Goal: Check status: Check status

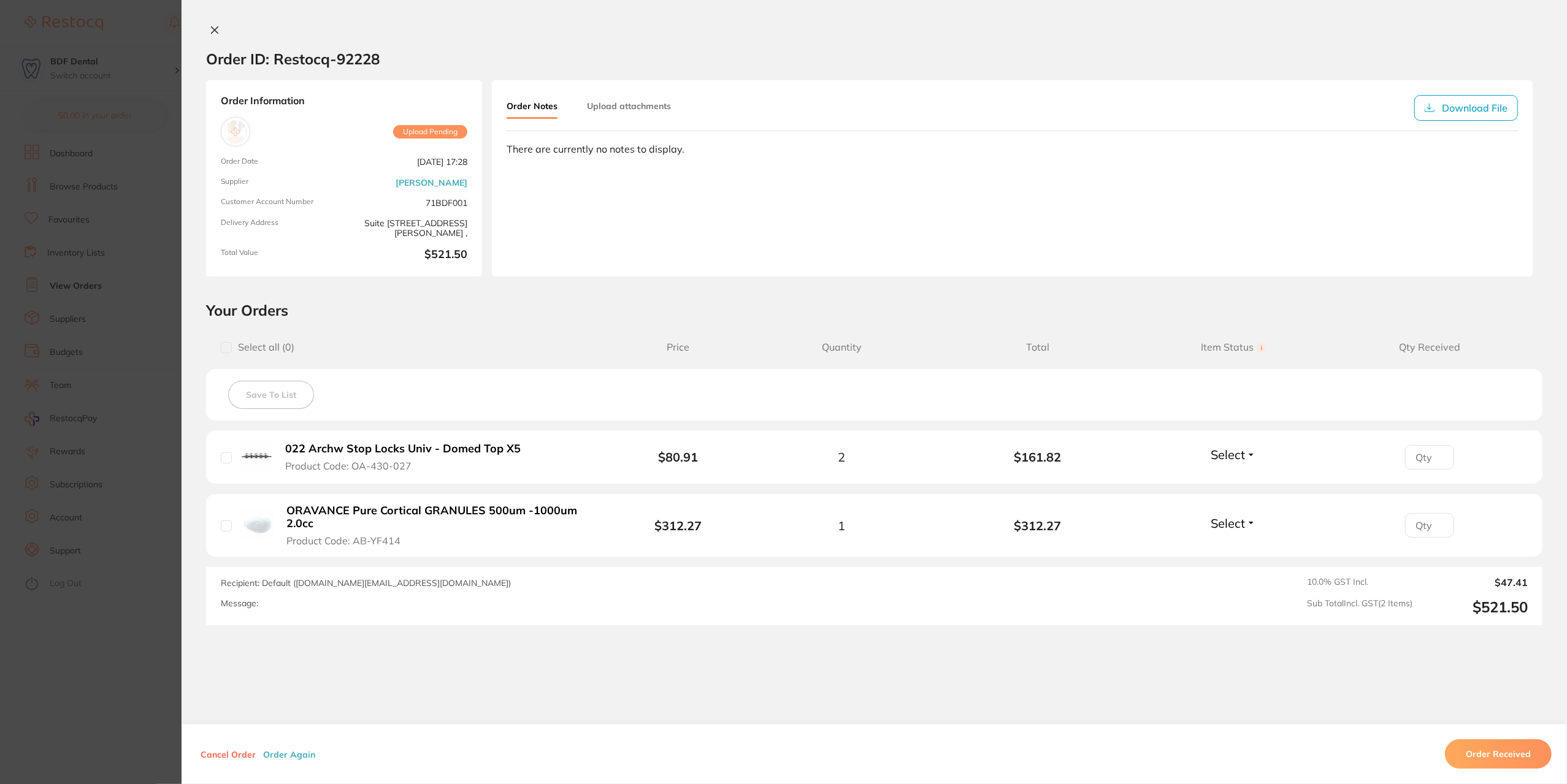
click at [168, 365] on section "Order ID: Restocq- 92228 Order Information Upload Pending Order Date [DATE] 17:…" at bounding box center [784, 392] width 1567 height 784
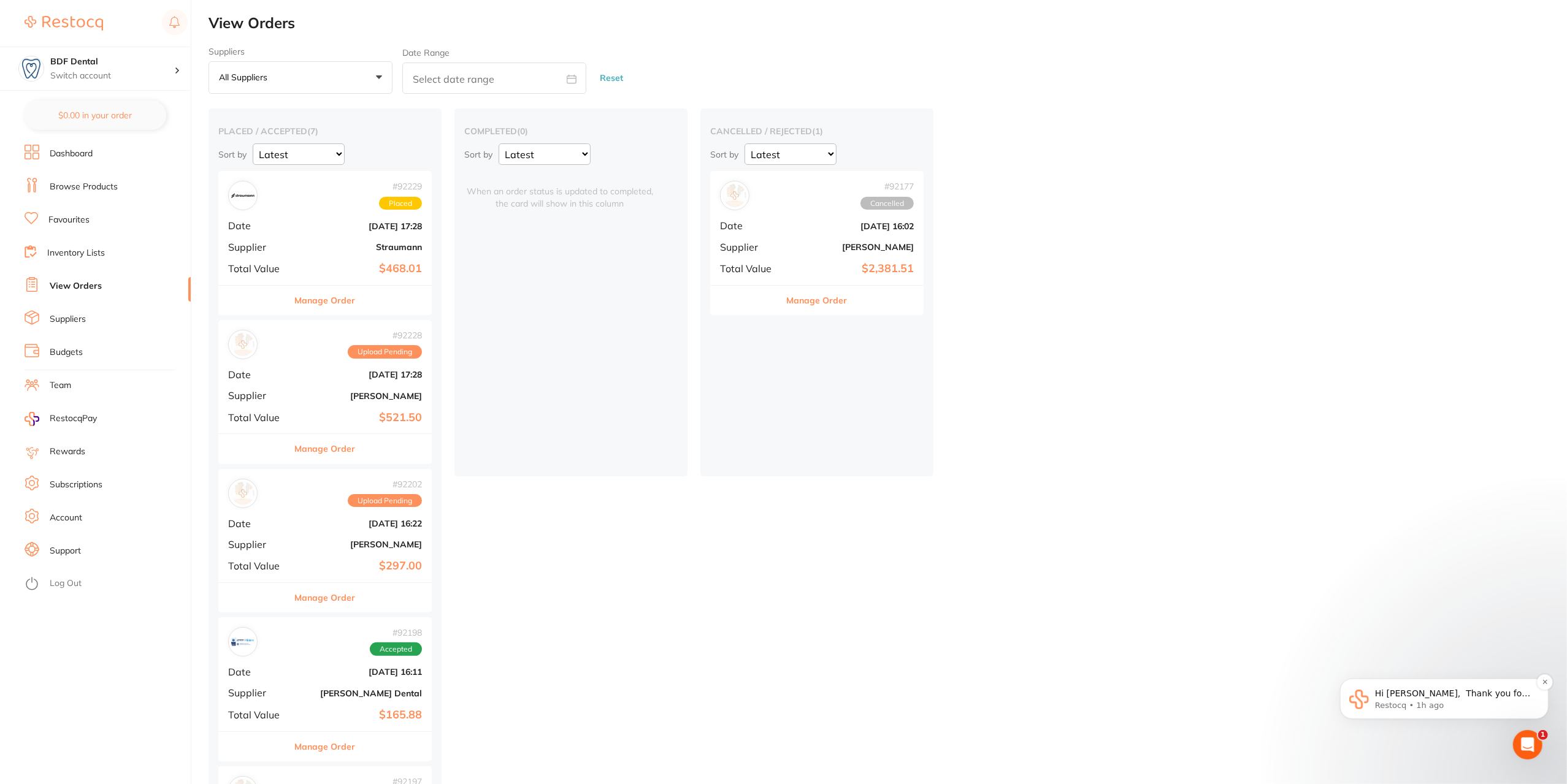
click at [1465, 695] on p "Hi [PERSON_NAME], ​ Thank you for reaching out to [GEOGRAPHIC_DATA]. ​ I’ve che…" at bounding box center [1453, 693] width 159 height 12
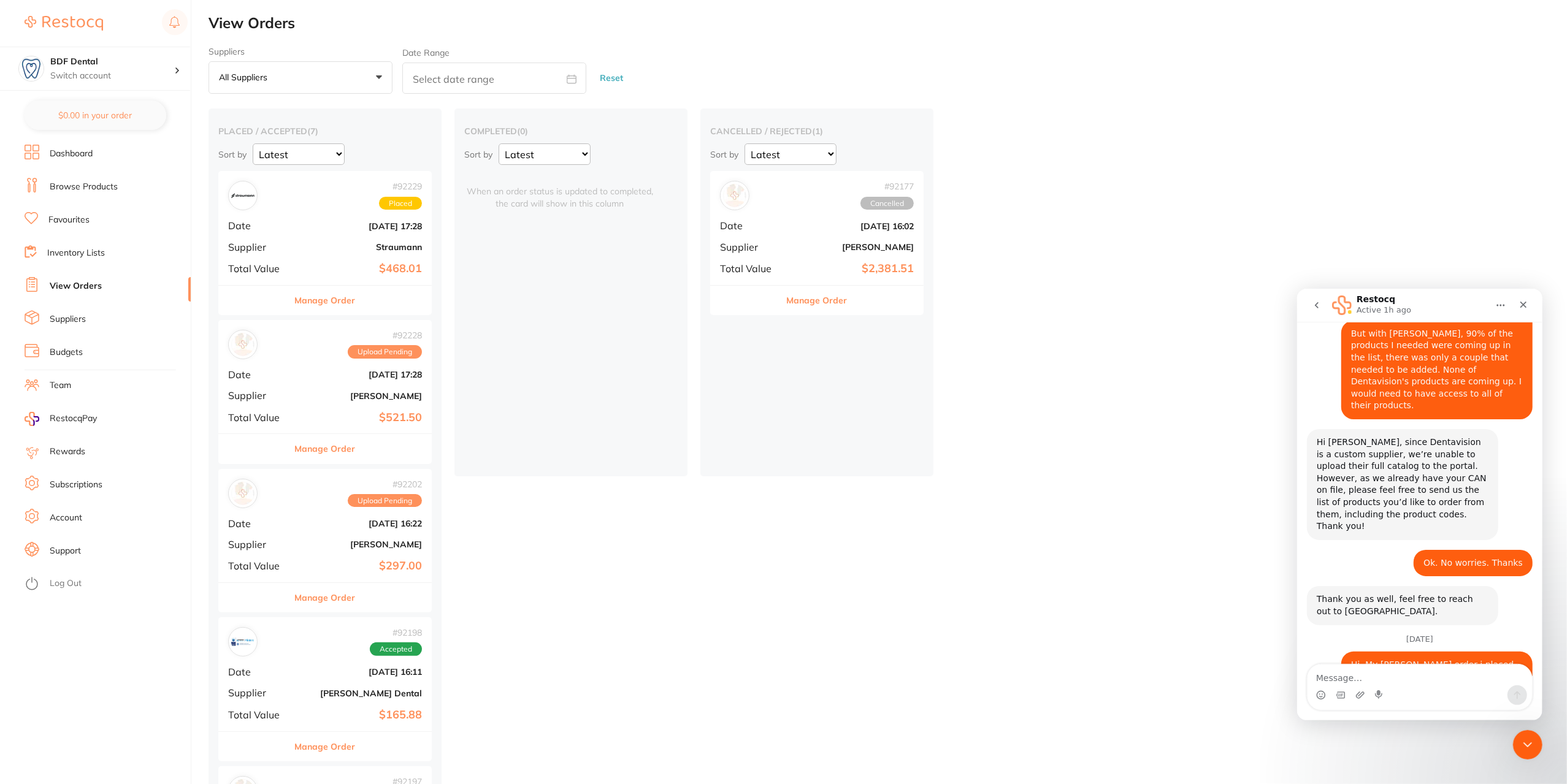
scroll to position [1792, 0]
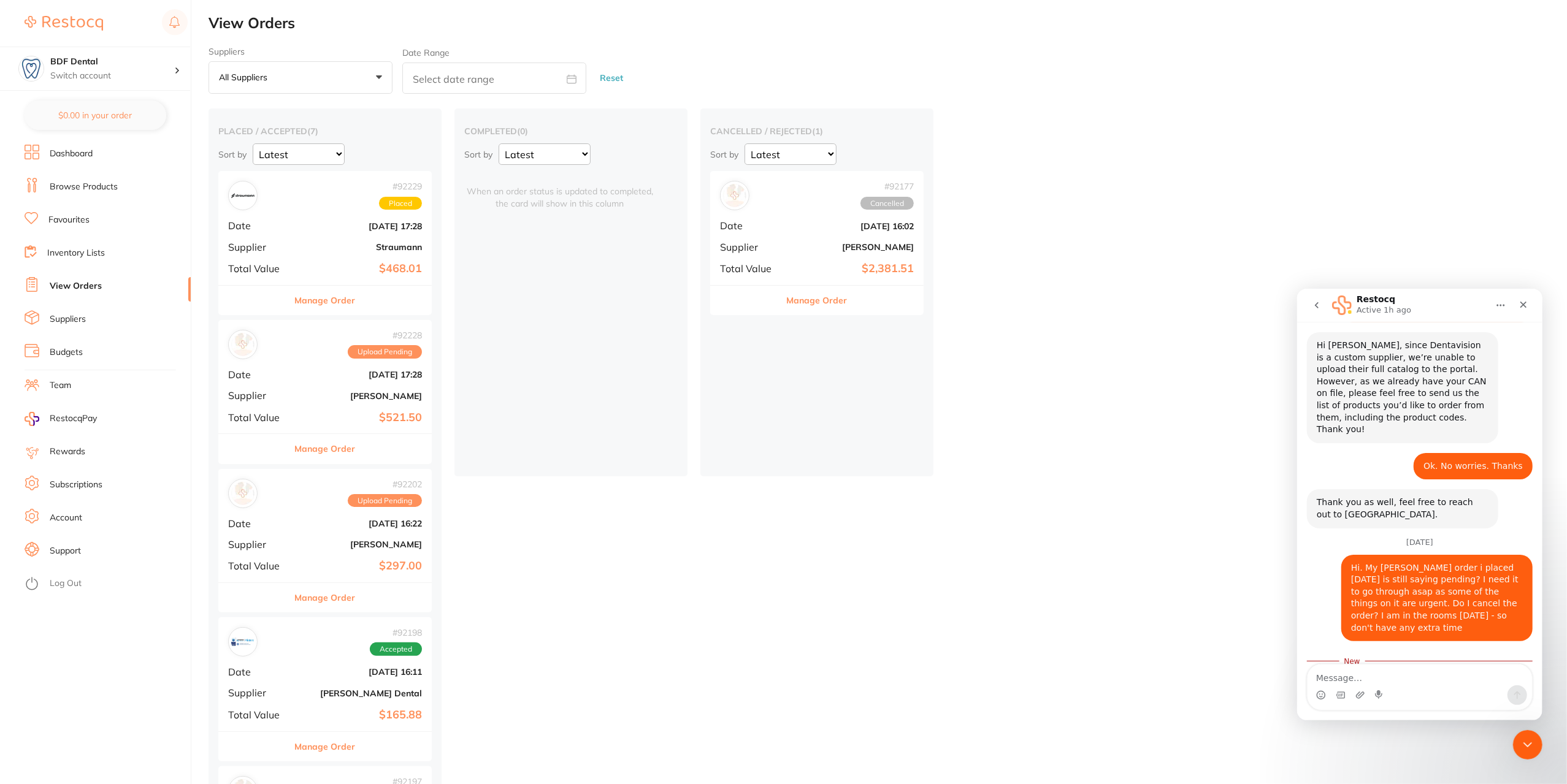
click at [328, 519] on b "[DATE] 16:22" at bounding box center [361, 523] width 123 height 10
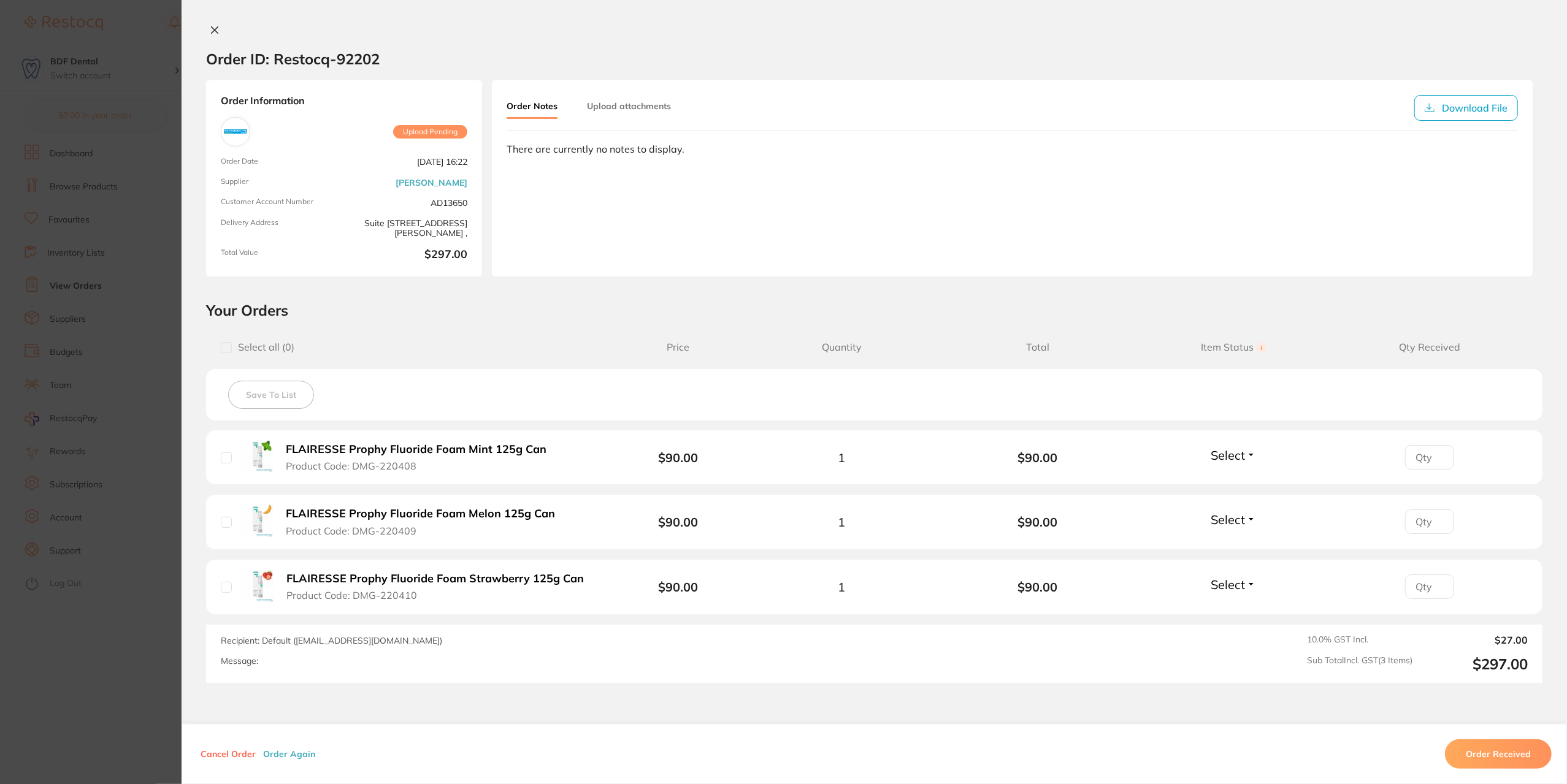
click at [210, 30] on icon at bounding box center [215, 30] width 10 height 10
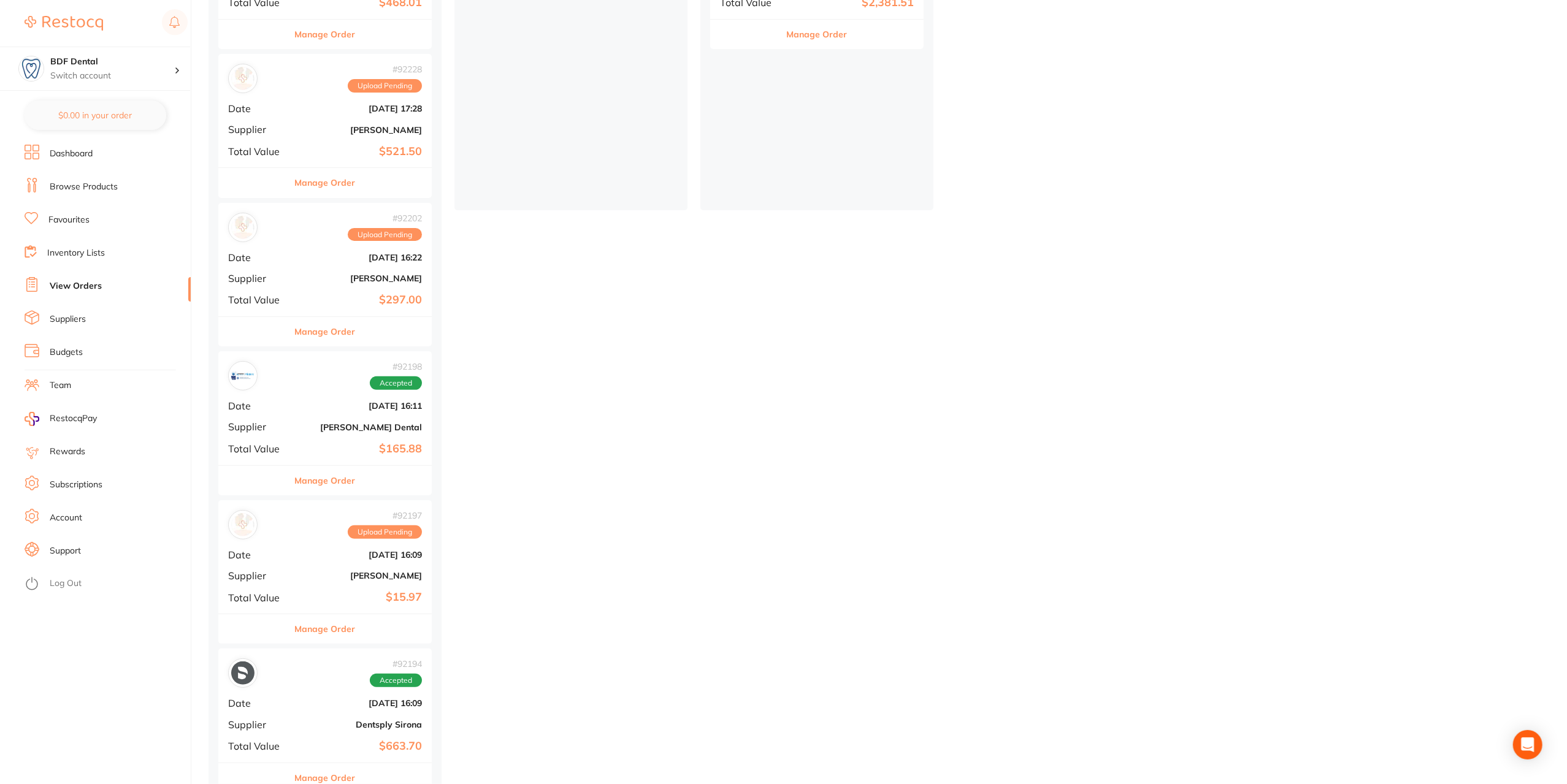
scroll to position [368, 0]
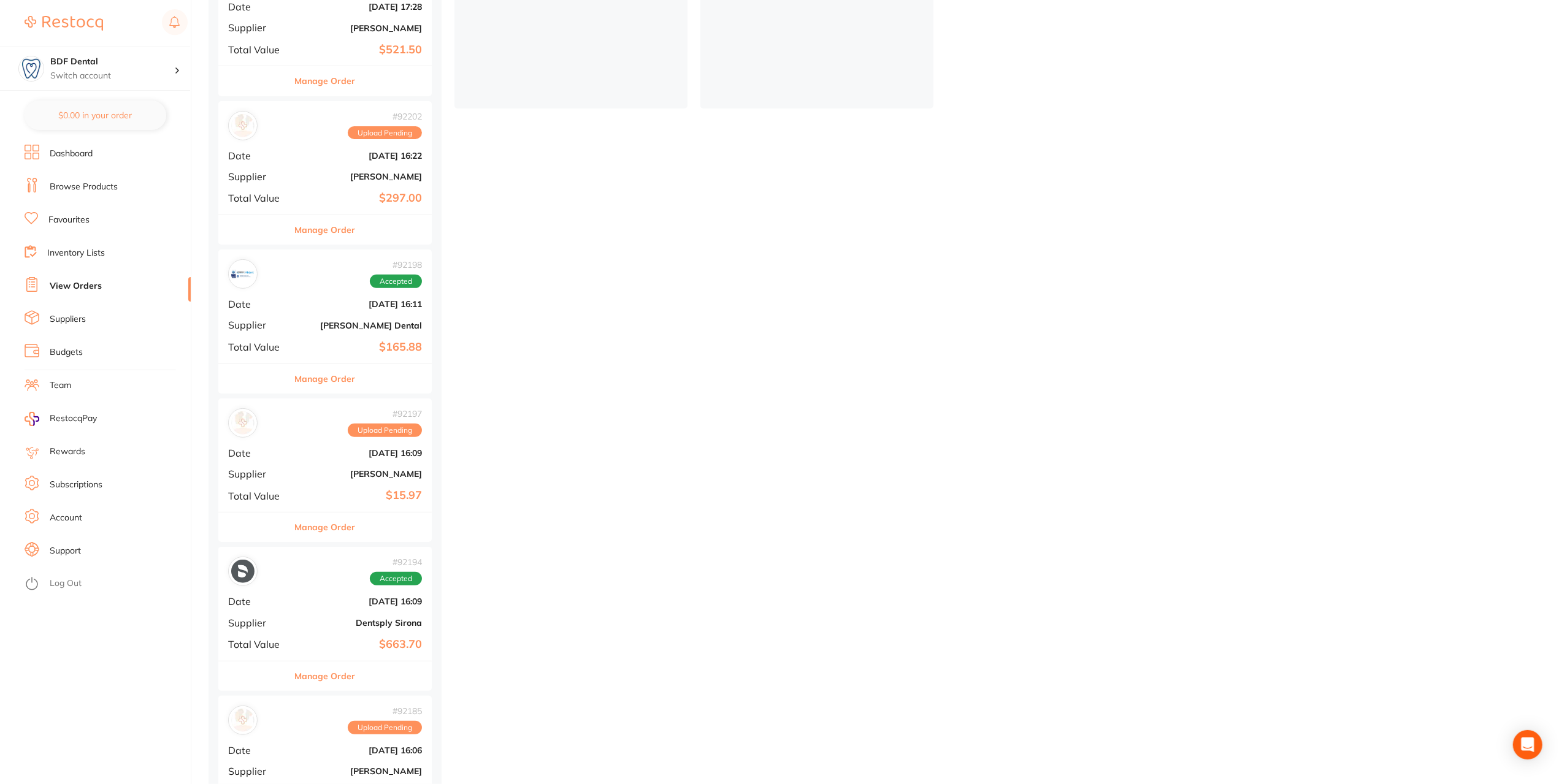
click at [275, 476] on span "Supplier" at bounding box center [259, 474] width 61 height 11
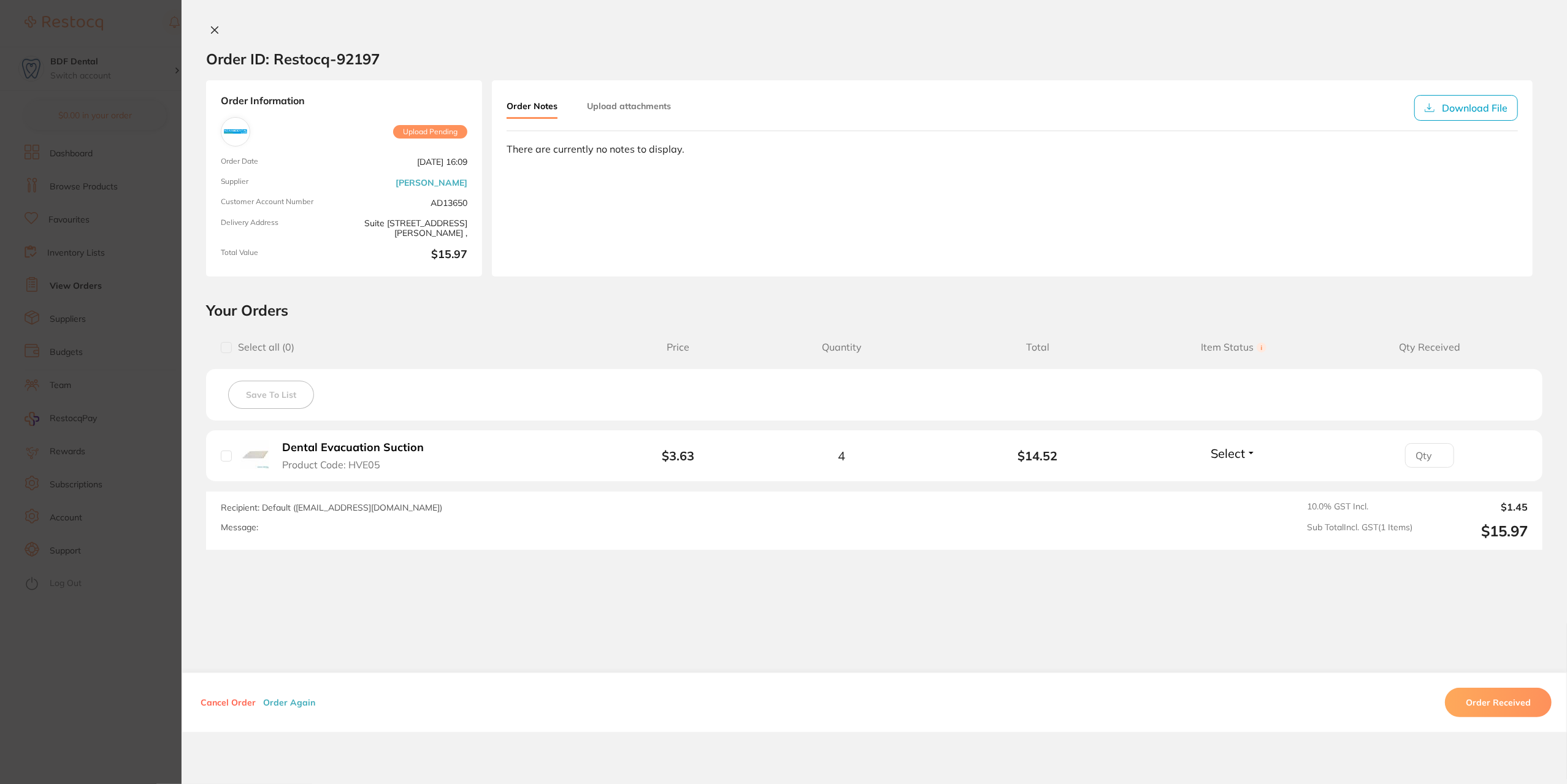
click at [210, 25] on icon at bounding box center [215, 30] width 10 height 10
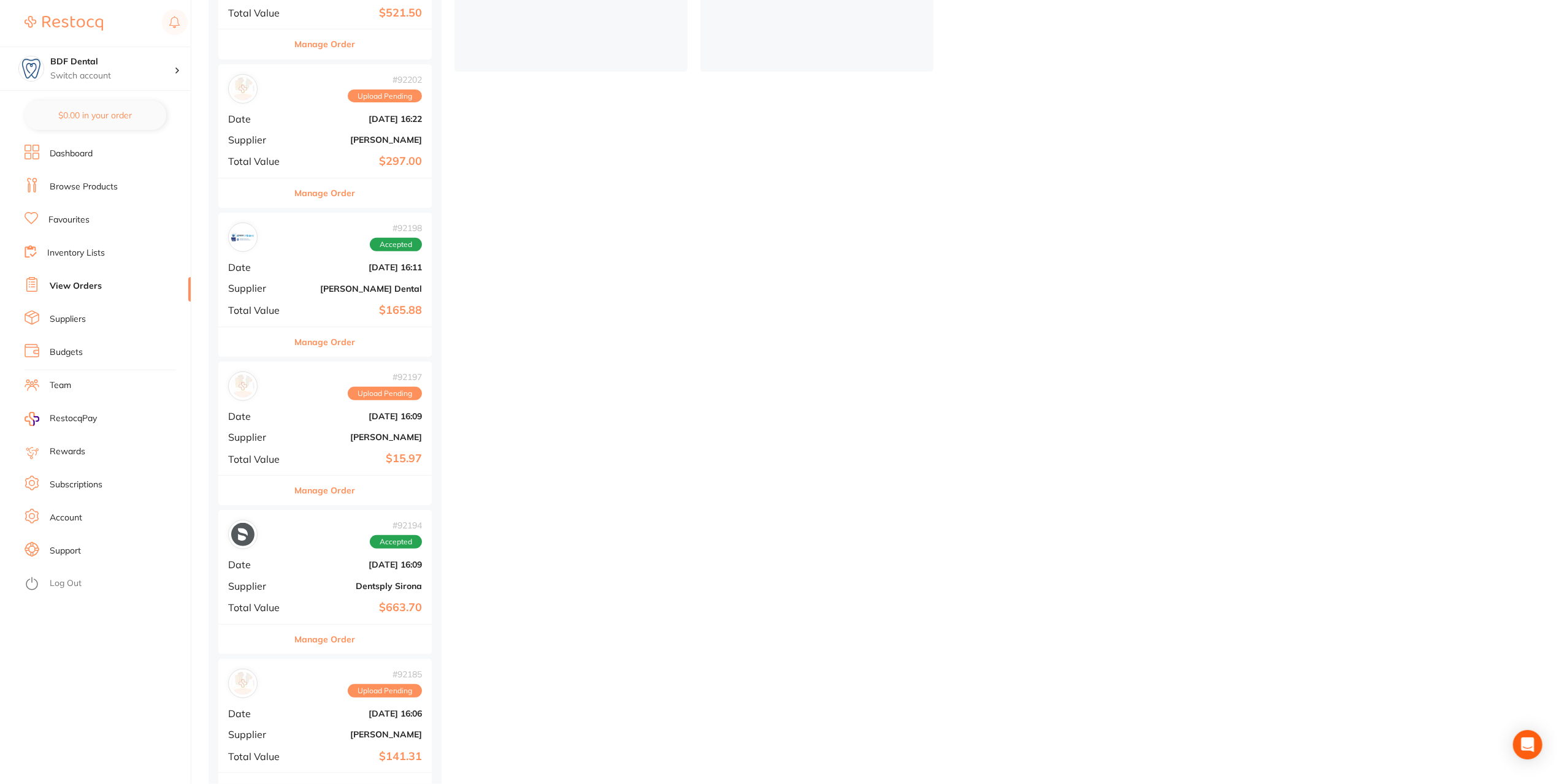
scroll to position [439, 0]
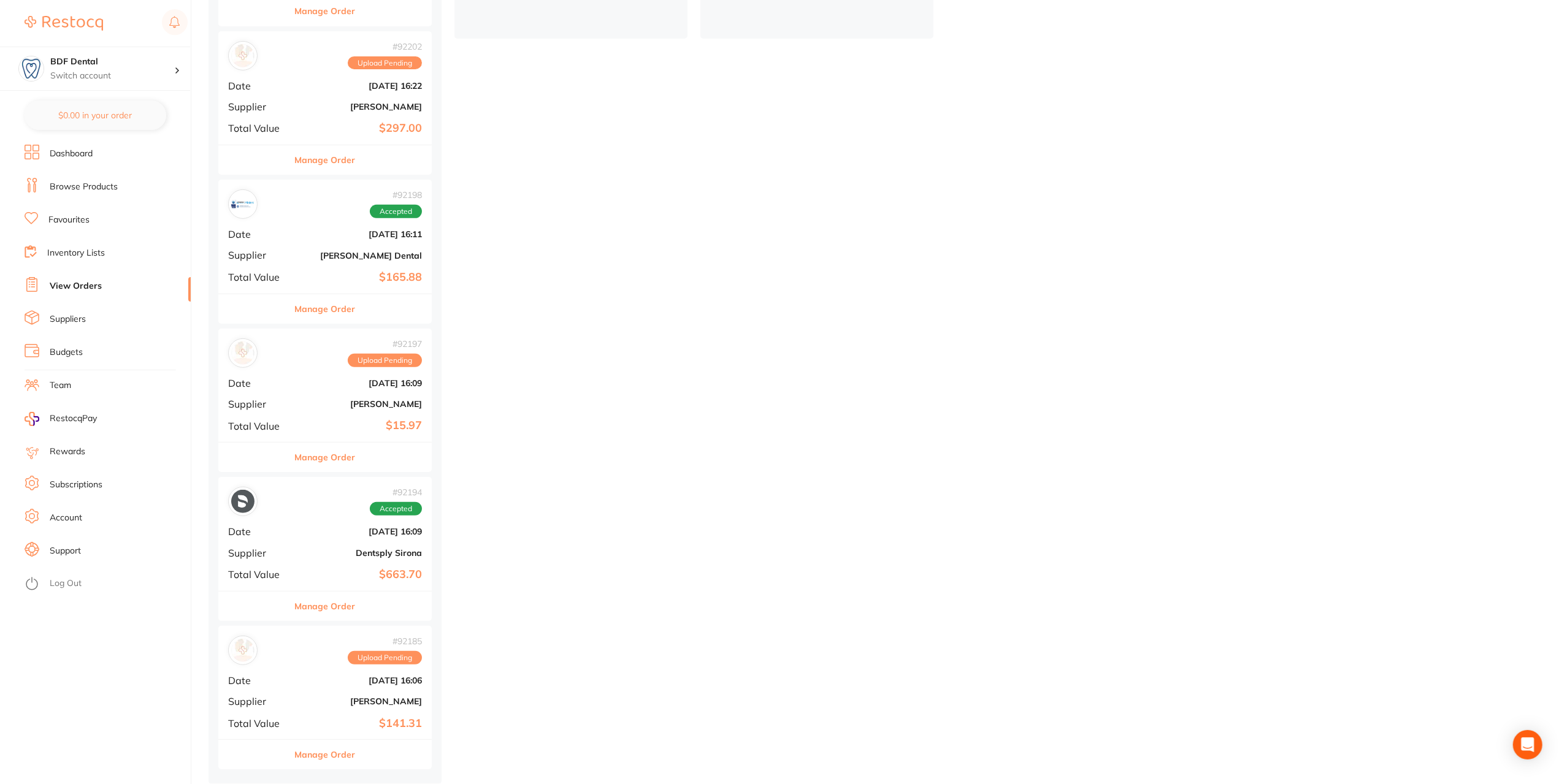
drag, startPoint x: 1539, startPoint y: 750, endPoint x: 1560, endPoint y: 760, distance: 23.3
click at [1539, 749] on div "Open Intercom Messenger" at bounding box center [1528, 745] width 30 height 30
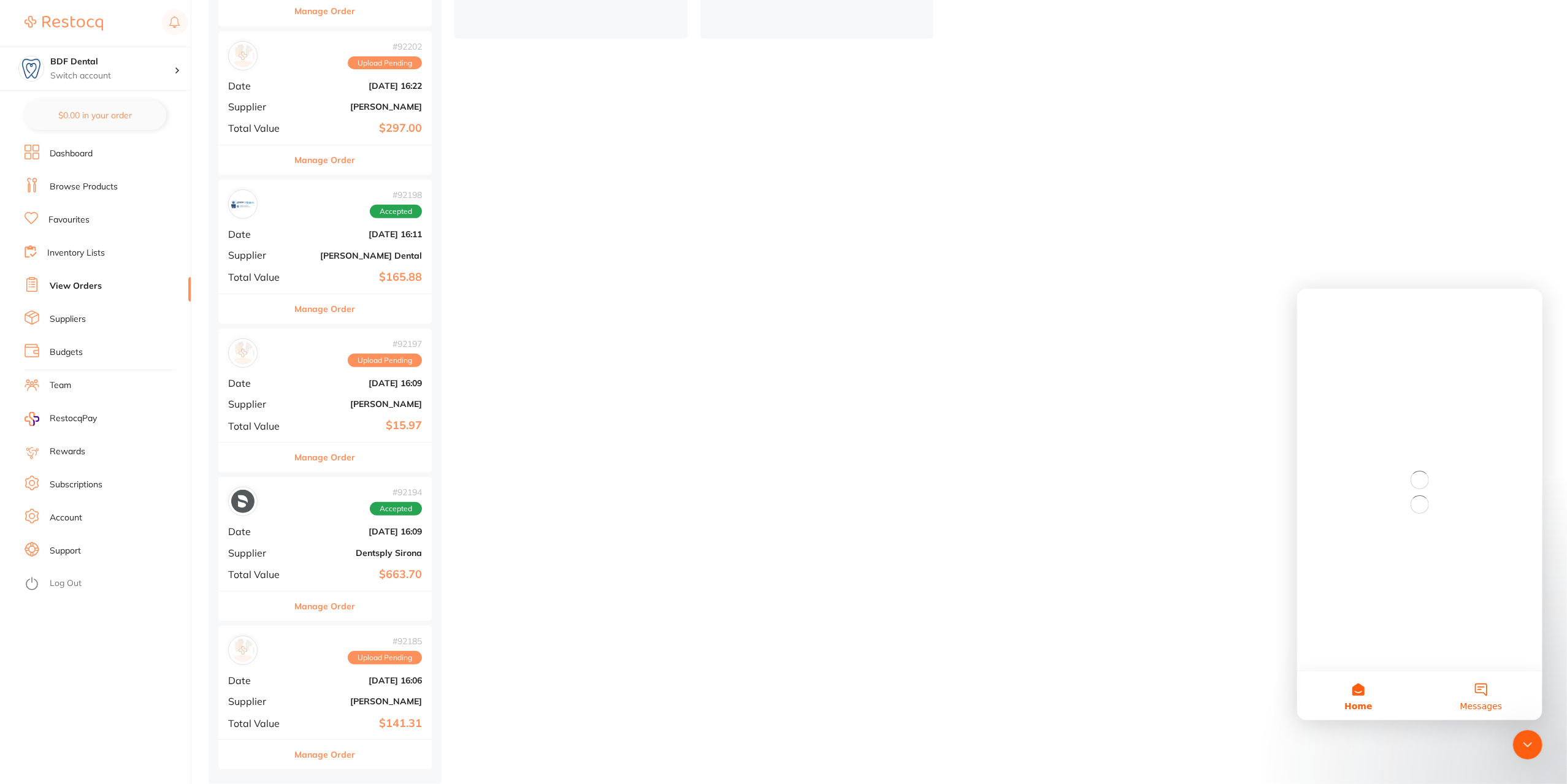
scroll to position [0, 0]
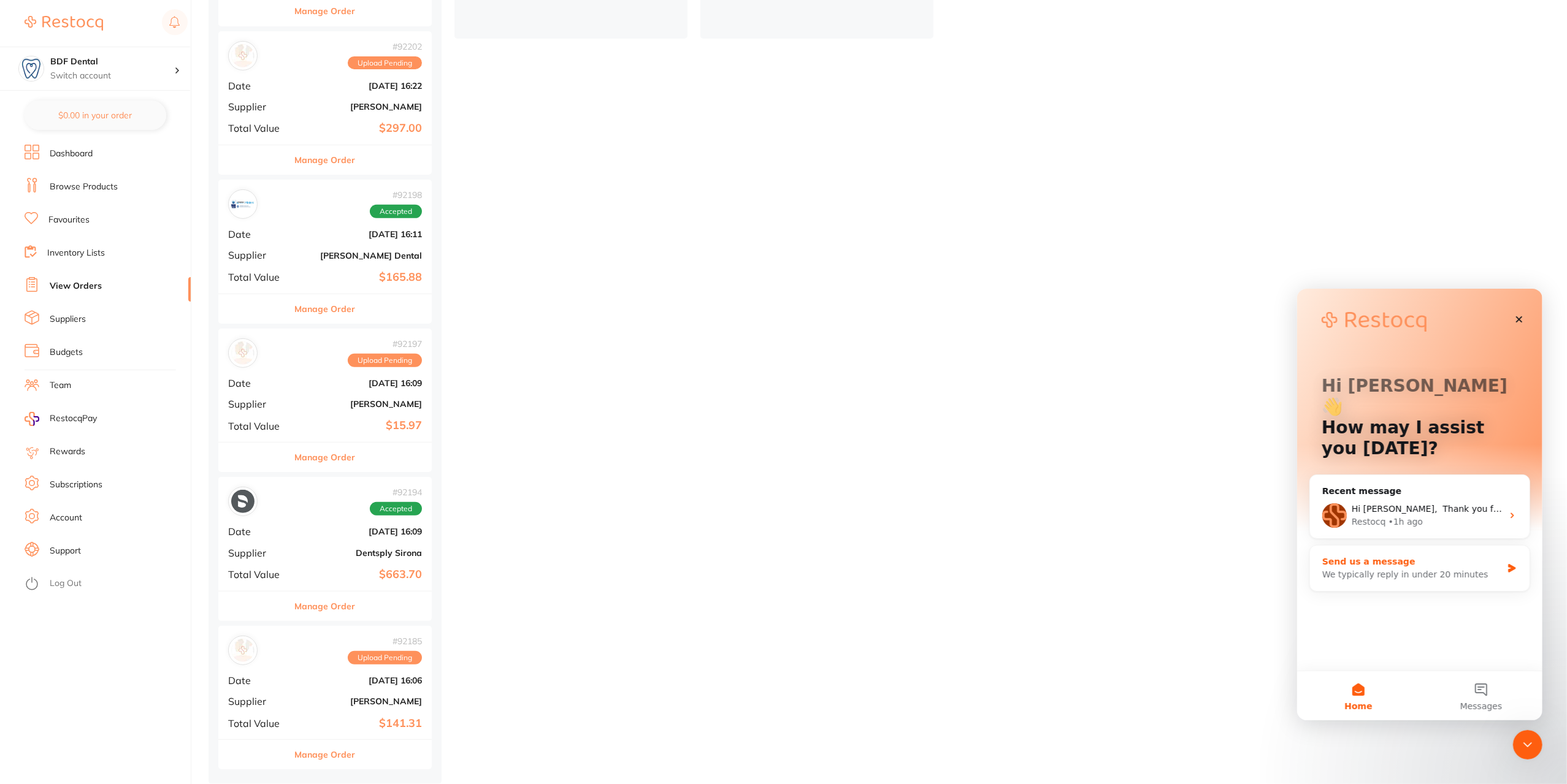
drag, startPoint x: 1407, startPoint y: 544, endPoint x: 2866, endPoint y: 838, distance: 1488.3
click at [1407, 555] on div "Send us a message" at bounding box center [1412, 561] width 180 height 13
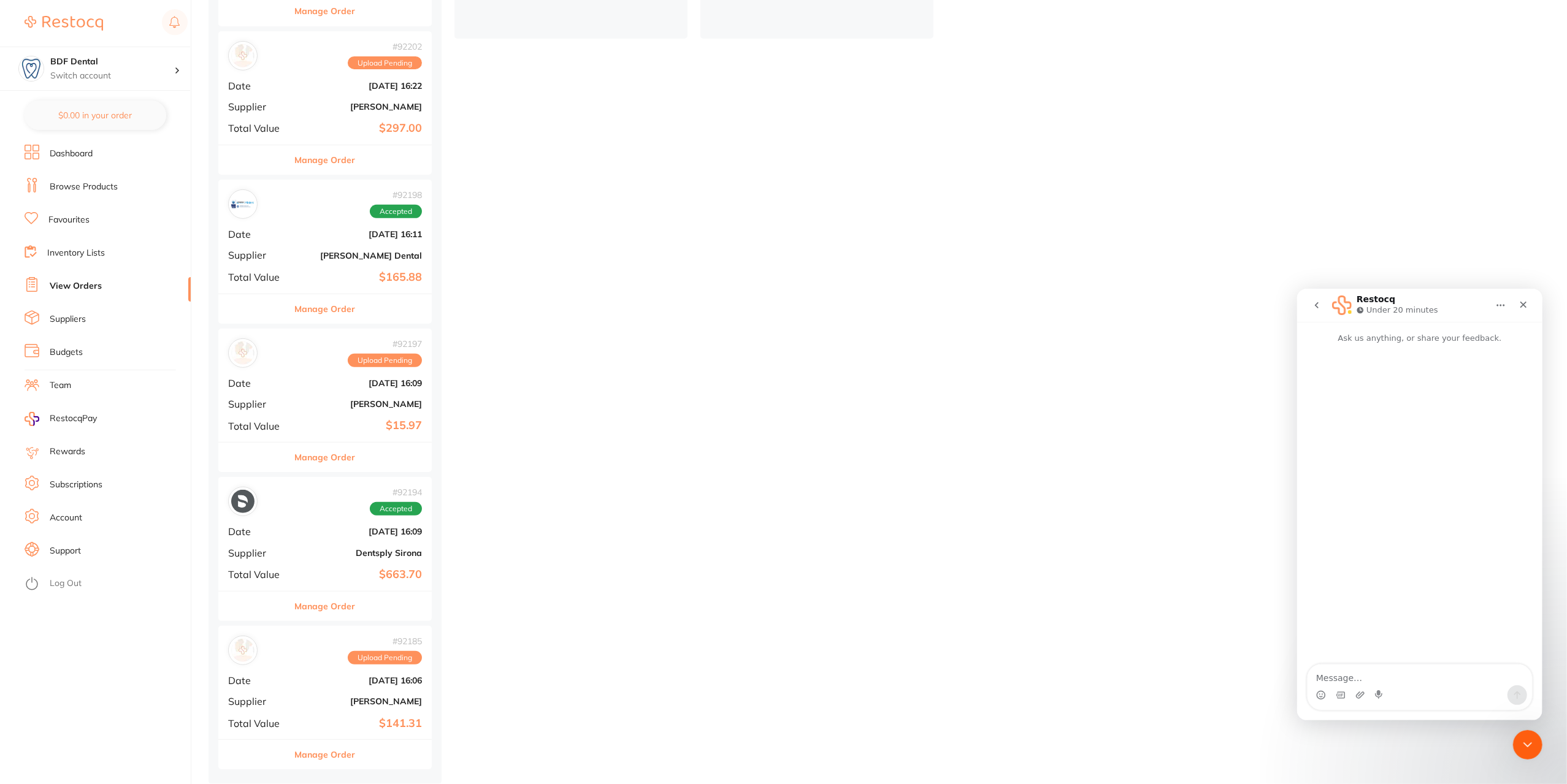
click at [1258, 364] on div "placed / accepted ( 7 ) Sort by Latest Notification # 92229 Placed Date [DATE] …" at bounding box center [887, 227] width 1358 height 1114
click at [1522, 306] on icon "Close" at bounding box center [1522, 304] width 10 height 10
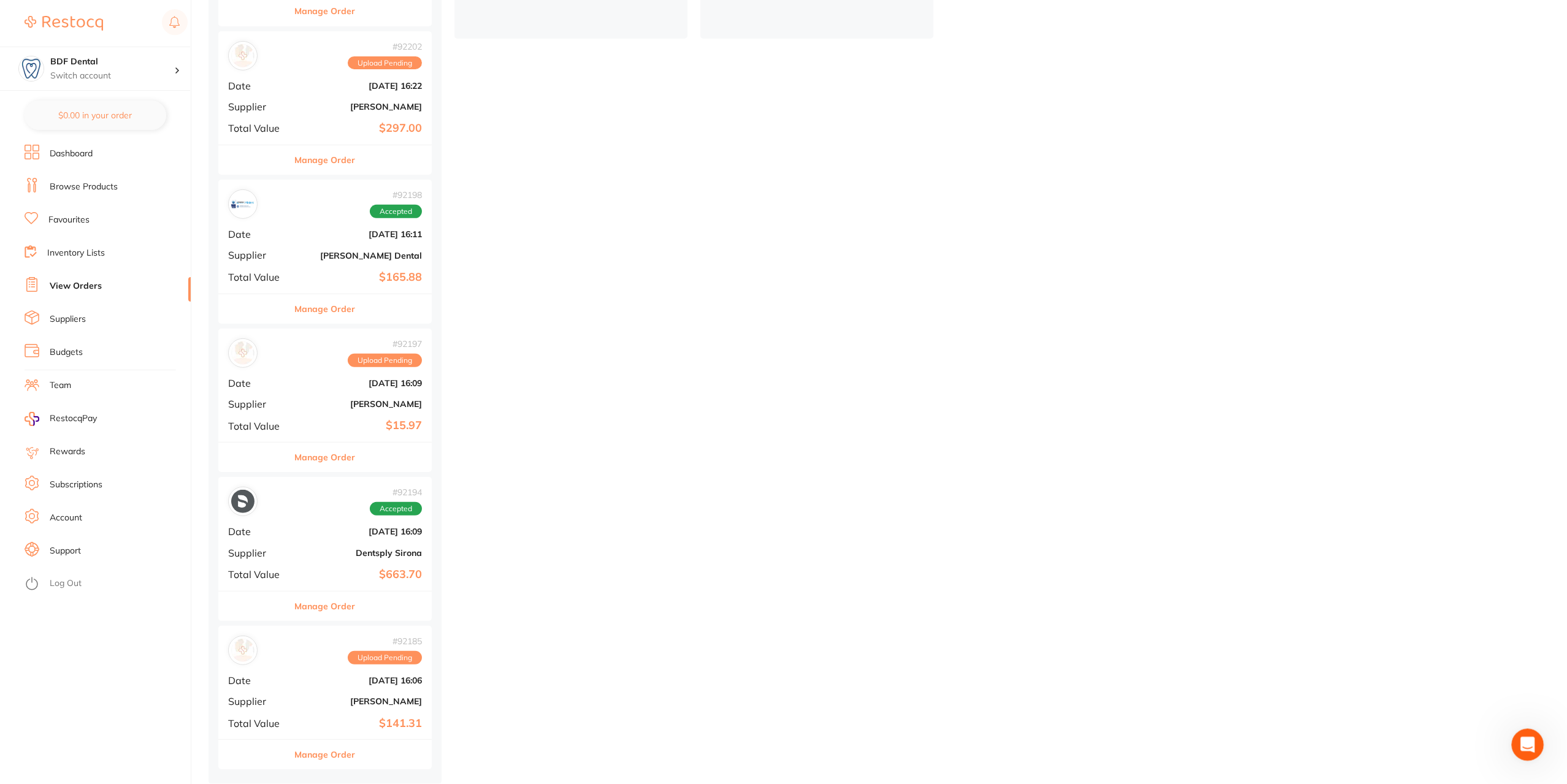
click at [1530, 732] on div "Open Intercom Messenger" at bounding box center [1525, 742] width 40 height 40
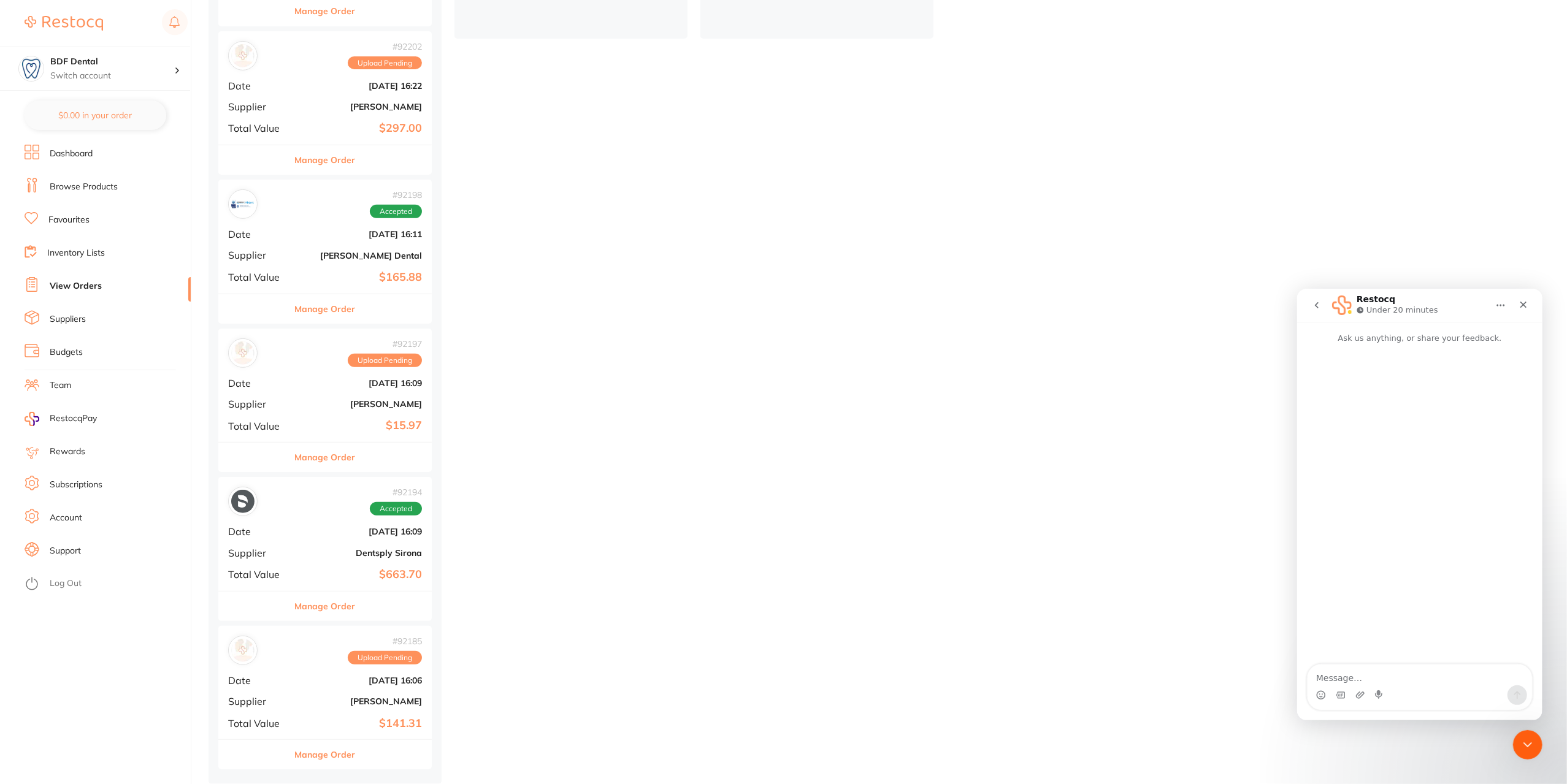
click at [1316, 303] on icon "go back" at bounding box center [1316, 305] width 4 height 6
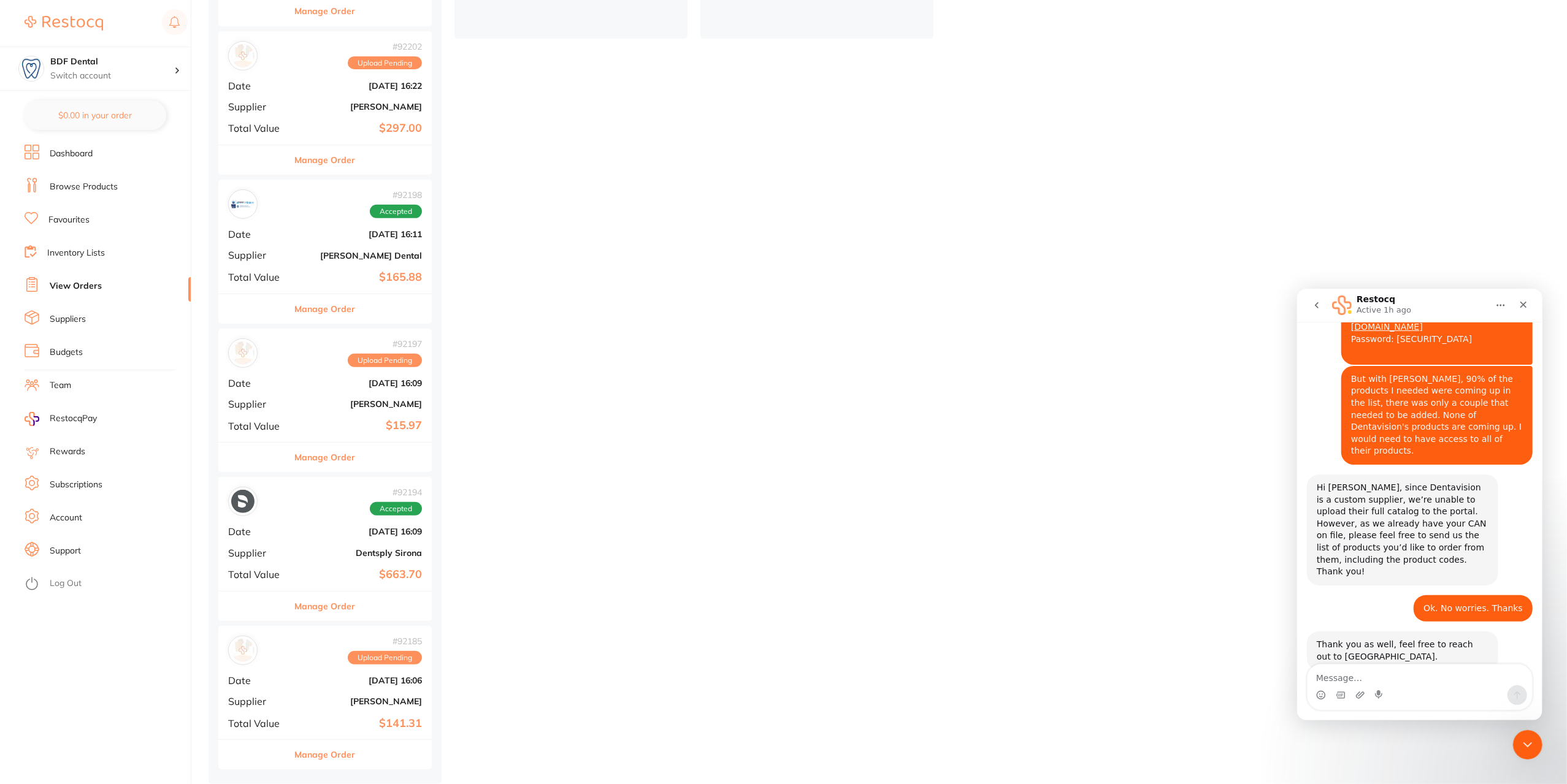
scroll to position [1773, 0]
